Goal: Transaction & Acquisition: Purchase product/service

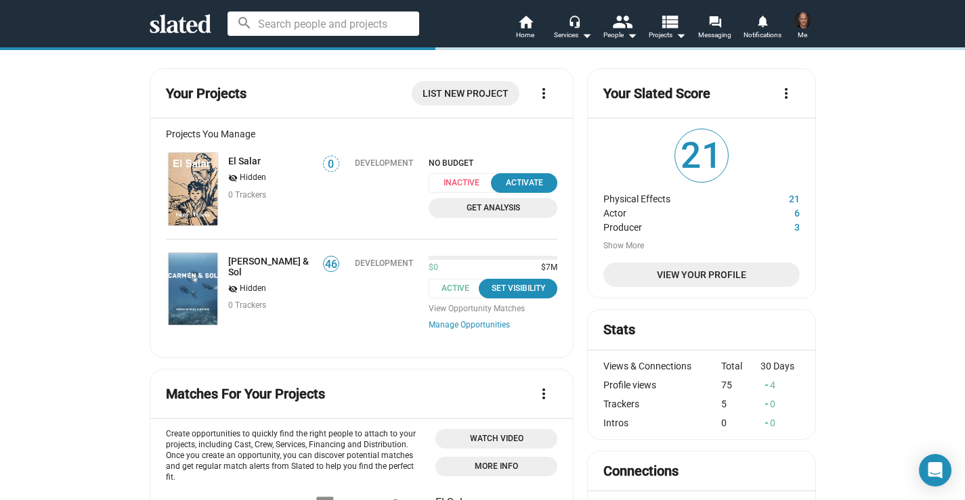
click at [496, 207] on span "Get Analysis" at bounding box center [493, 208] width 112 height 14
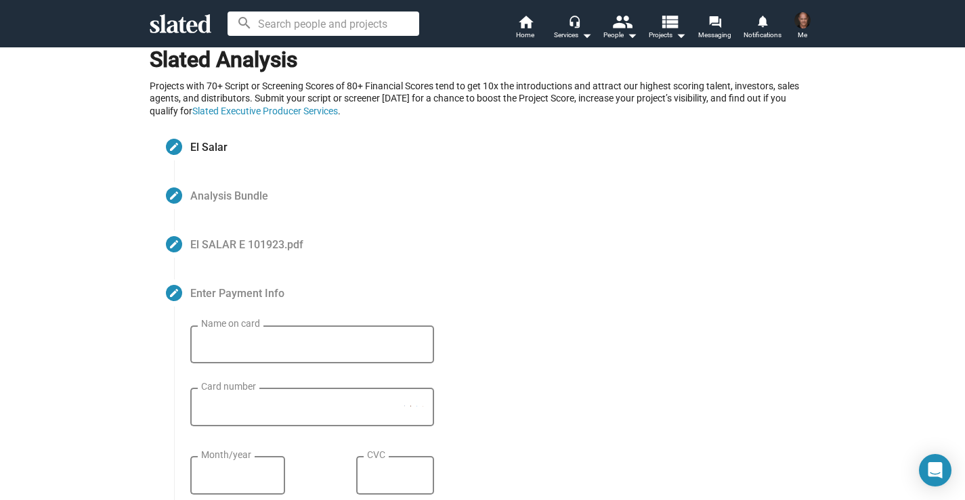
scroll to position [20, 0]
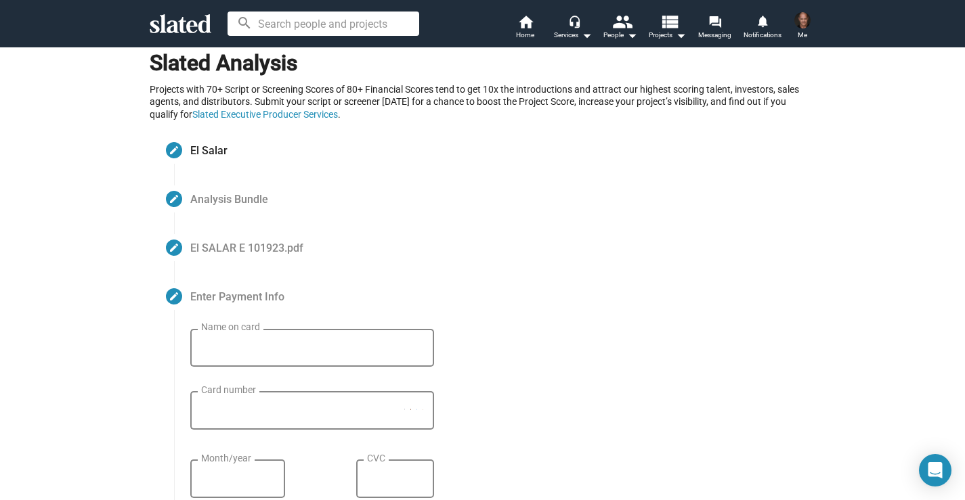
click at [237, 202] on span "Analysis Bundle" at bounding box center [229, 199] width 78 height 16
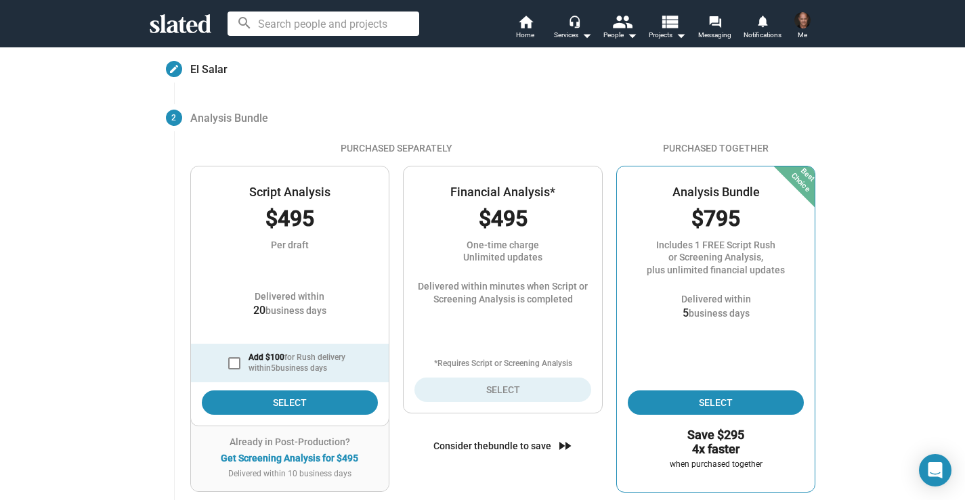
scroll to position [121, 0]
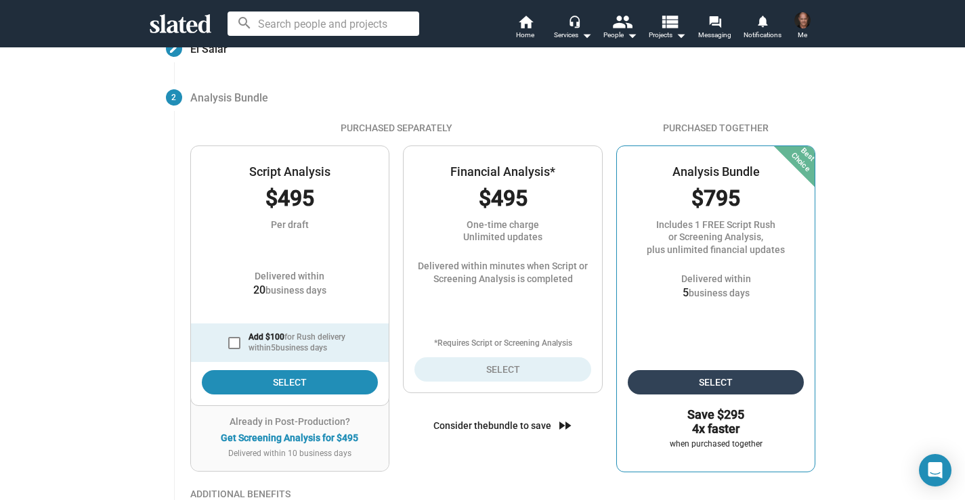
click at [715, 382] on span "Select" at bounding box center [716, 382] width 155 height 24
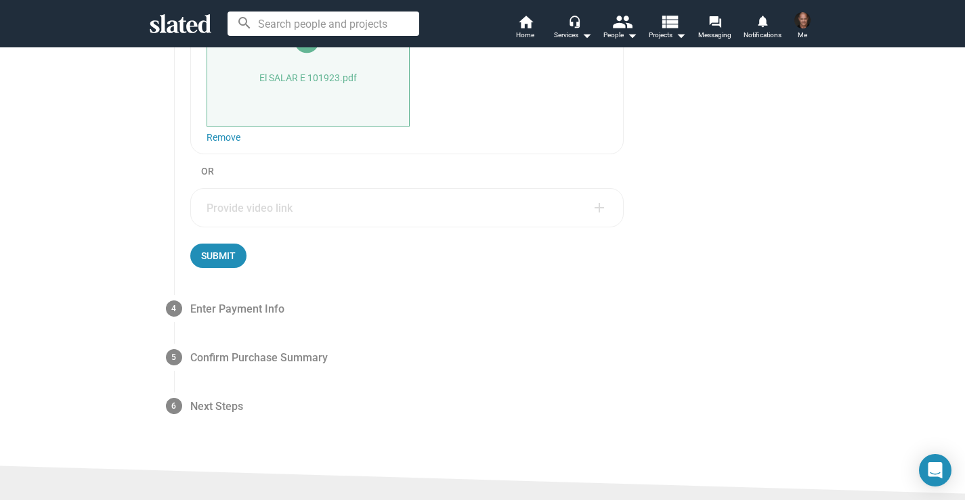
scroll to position [391, 0]
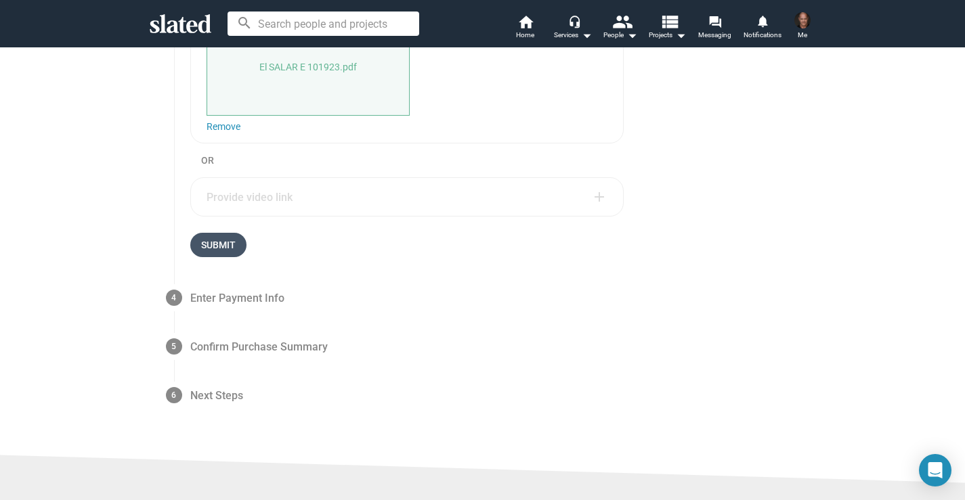
click at [224, 252] on span "Submit" at bounding box center [218, 245] width 35 height 24
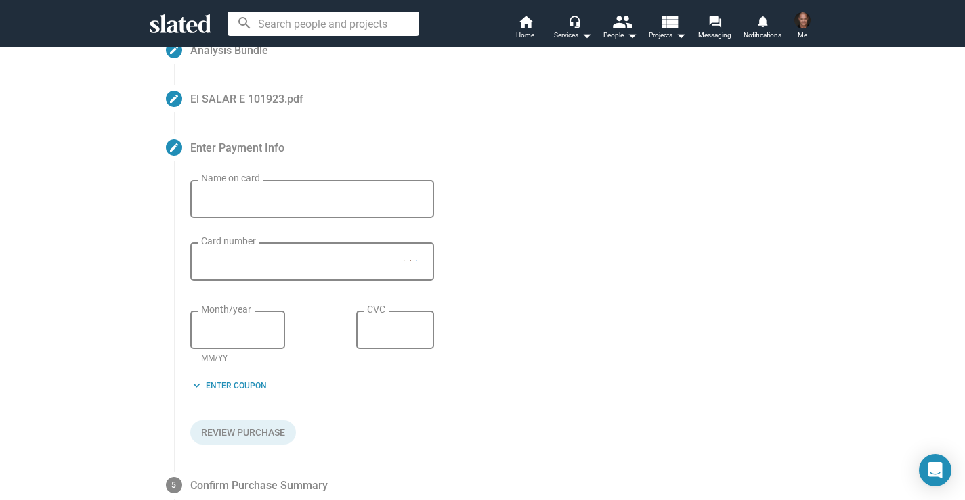
scroll to position [150, 0]
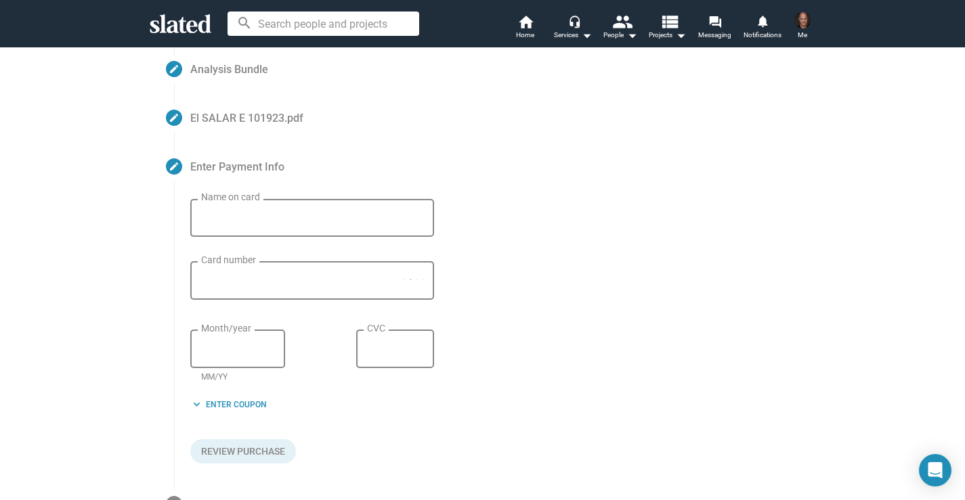
click at [212, 217] on input "Name on card" at bounding box center [312, 219] width 222 height 12
type input "[PERSON_NAME]"
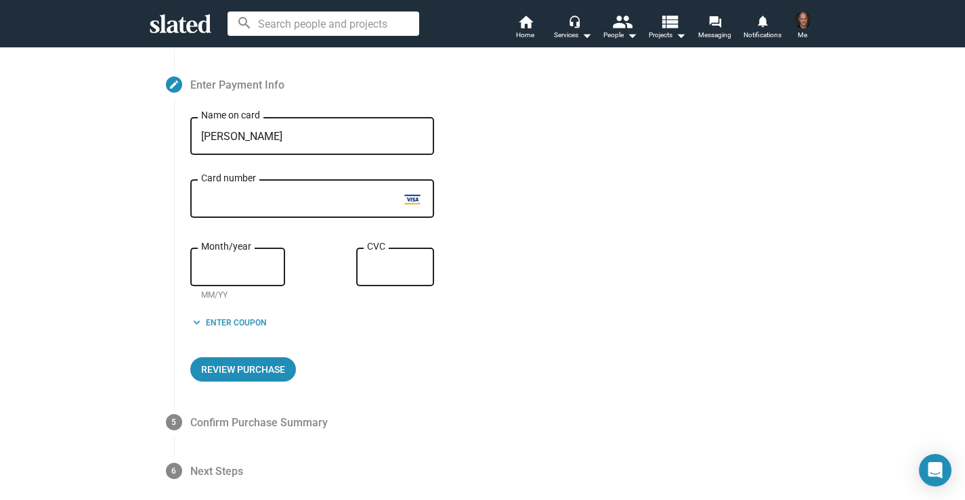
scroll to position [277, 0]
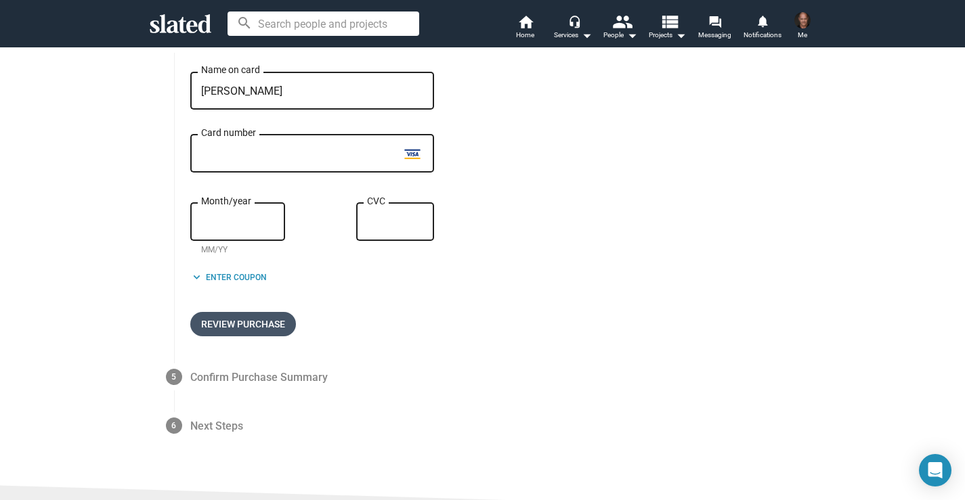
click at [260, 322] on span "Review Purchase" at bounding box center [243, 324] width 84 height 24
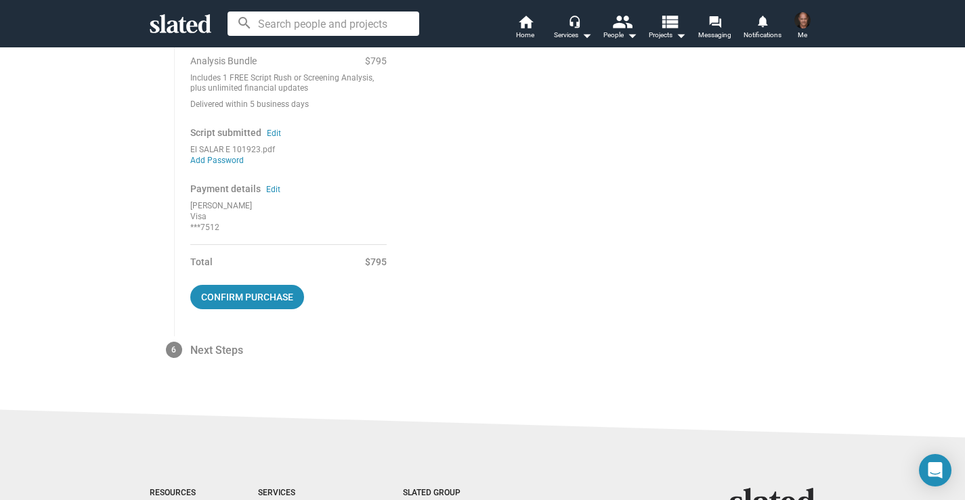
scroll to position [462, 0]
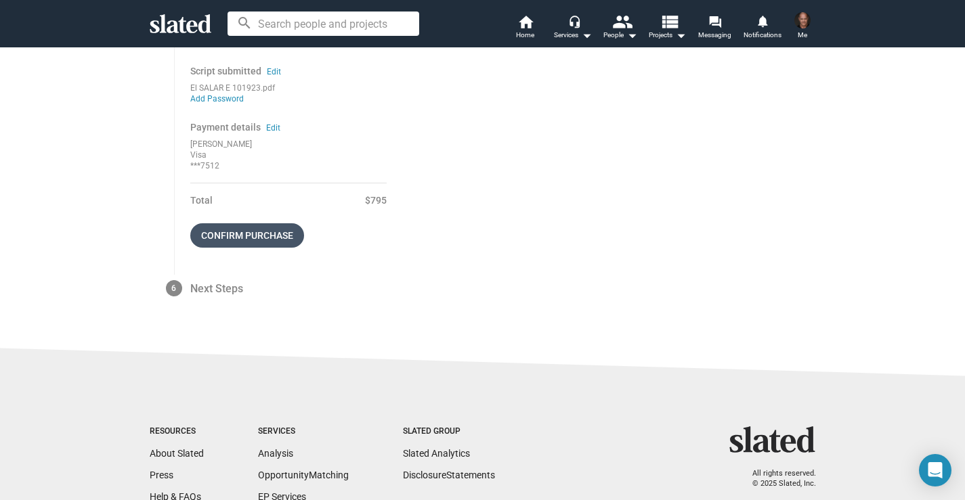
click at [207, 234] on span "Confirm purchase" at bounding box center [247, 235] width 92 height 24
